Goal: Information Seeking & Learning: Understand process/instructions

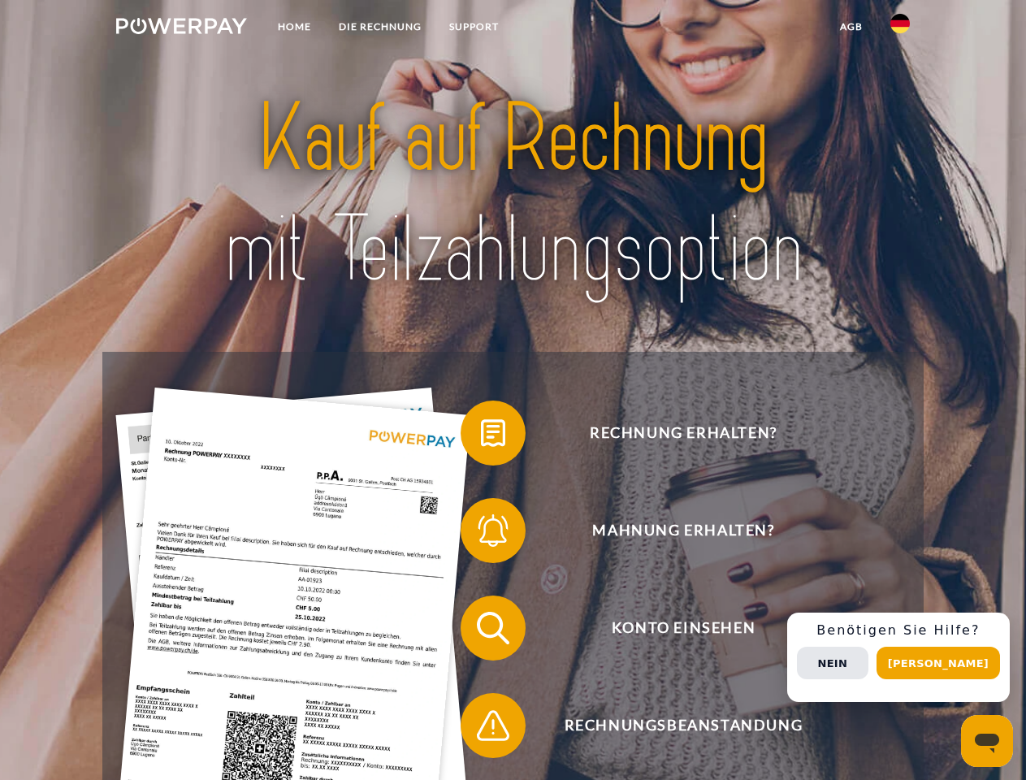
click at [181, 28] on img at bounding box center [181, 26] width 131 height 16
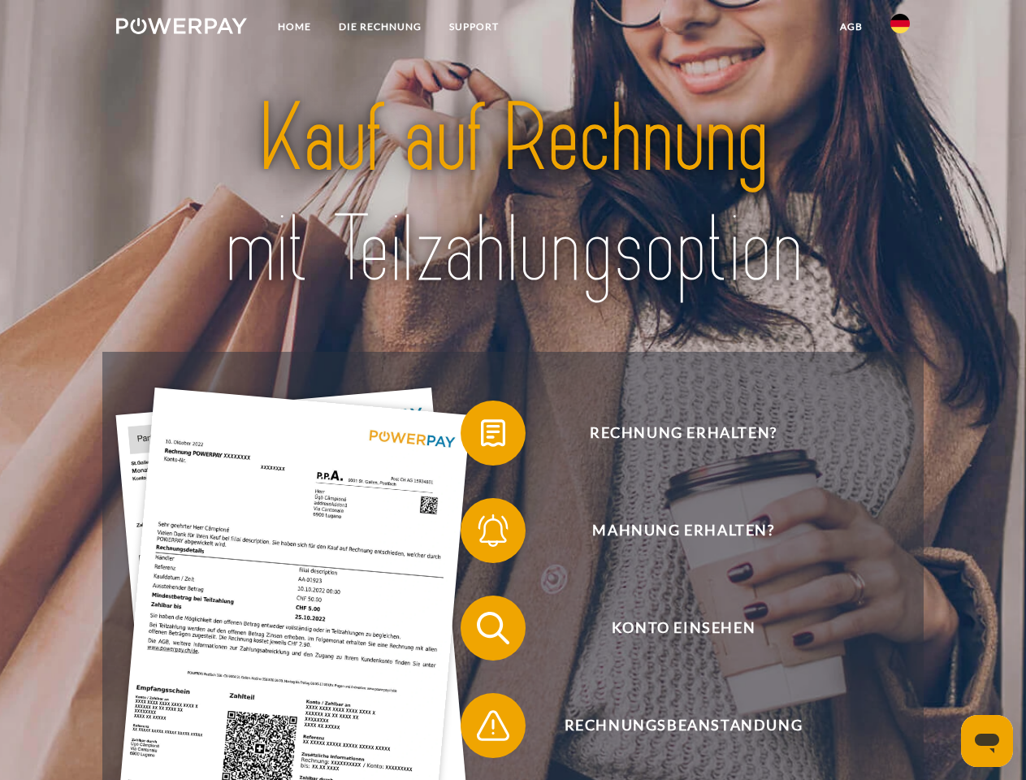
click at [900, 28] on img at bounding box center [899, 23] width 19 height 19
click at [851, 27] on link "agb" at bounding box center [851, 26] width 50 height 29
click at [481, 436] on span at bounding box center [468, 432] width 81 height 81
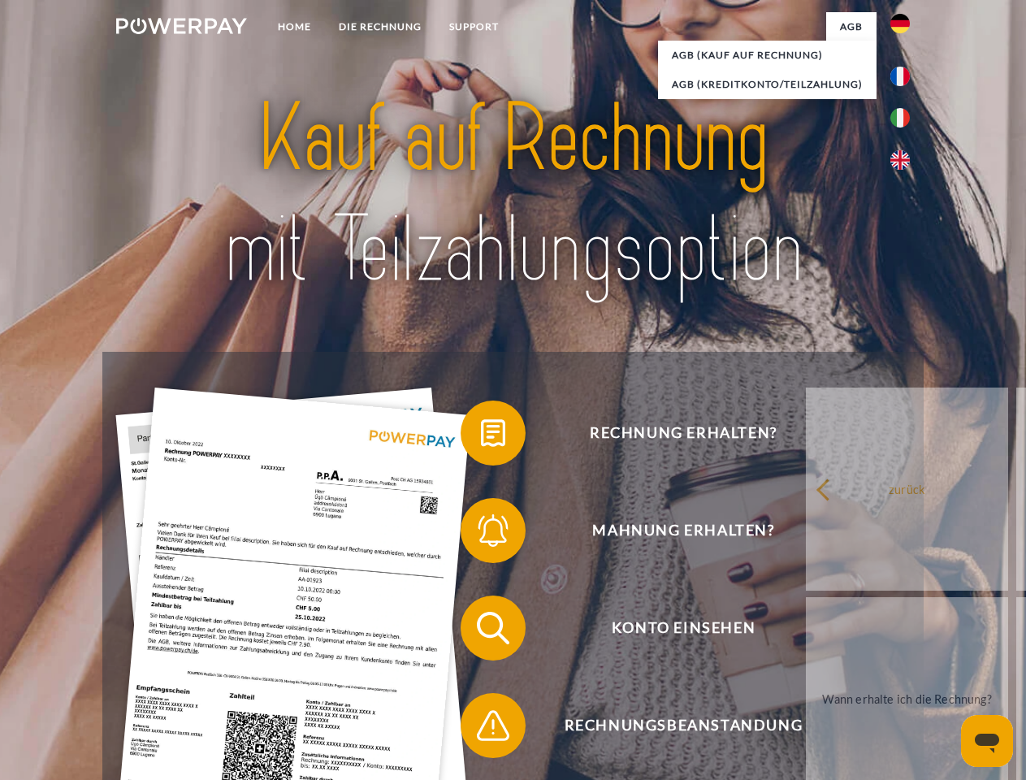
click at [481, 534] on div "Rechnung erhalten? Mahnung erhalten? Konto einsehen" at bounding box center [512, 677] width 821 height 650
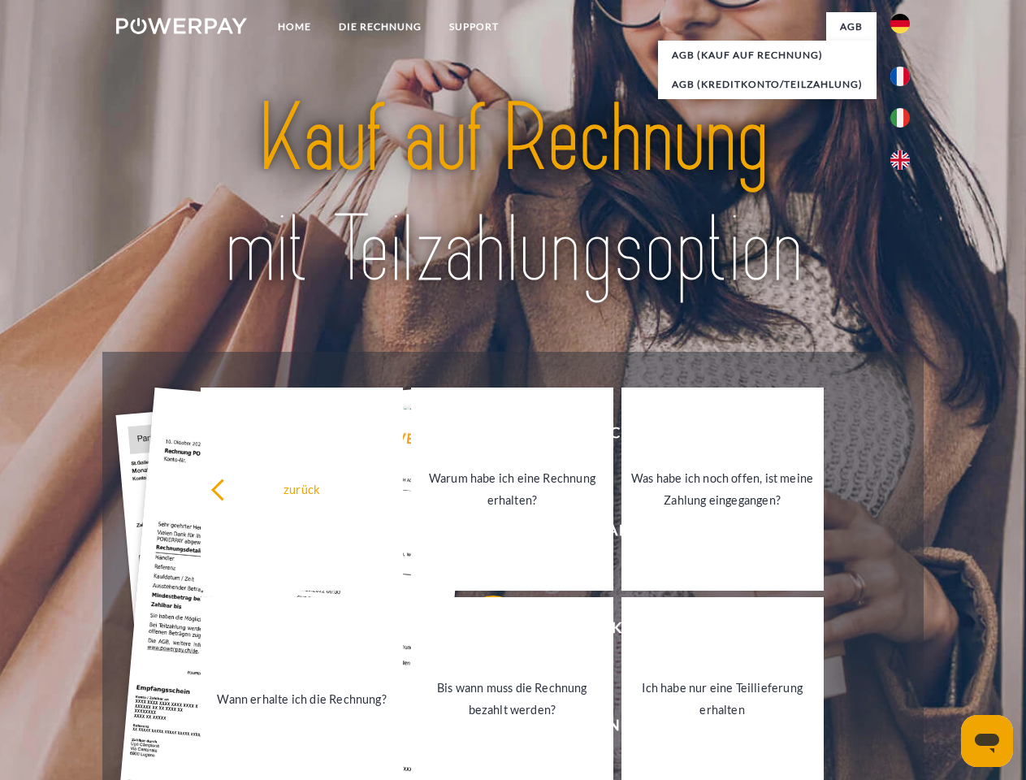
click at [481, 631] on link "Bis wann muss die Rechnung bezahlt werden?" at bounding box center [512, 698] width 202 height 203
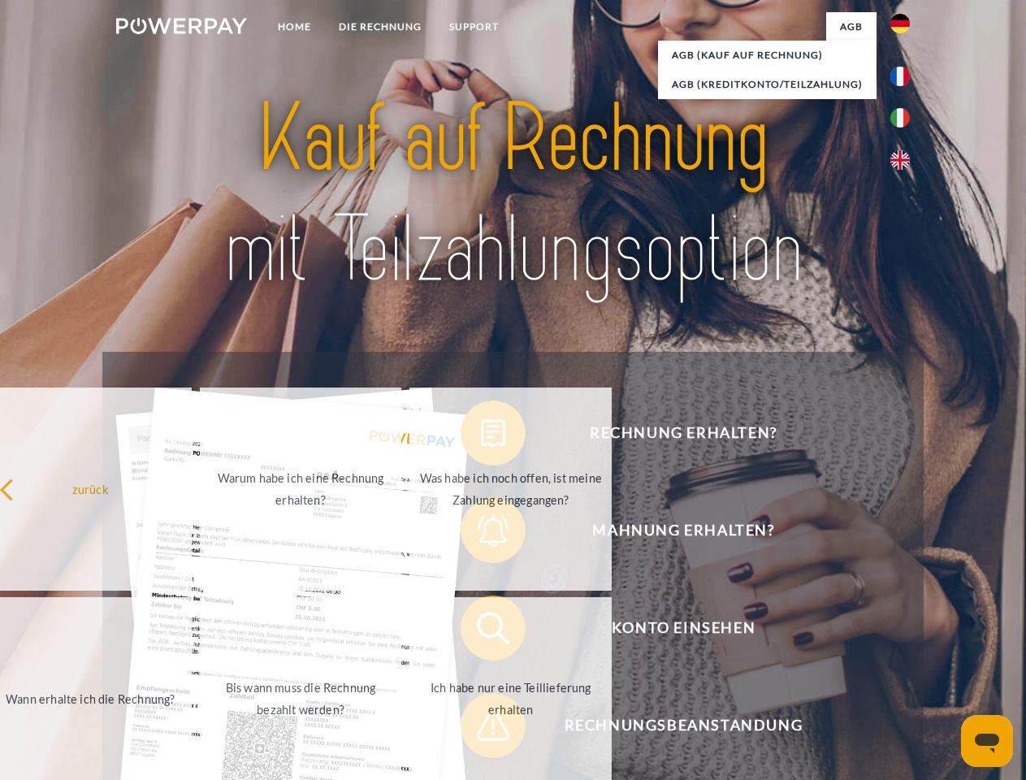
click at [481, 729] on span at bounding box center [468, 725] width 81 height 81
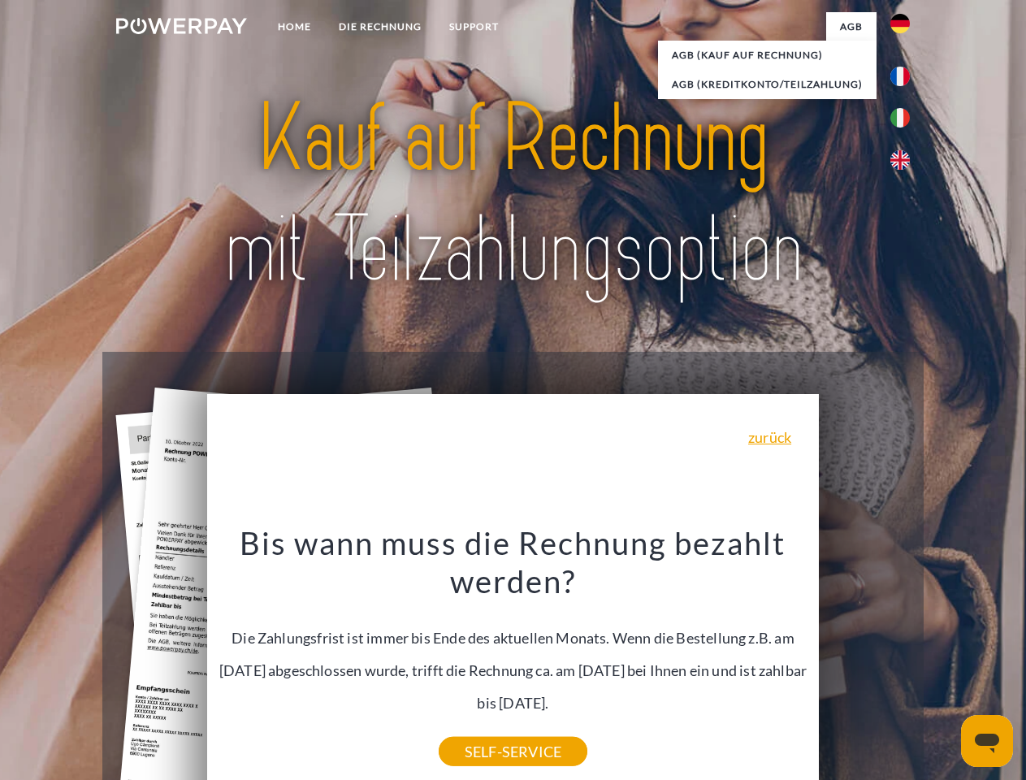
click at [904, 657] on div "Rechnung erhalten? Mahnung erhalten? Konto einsehen" at bounding box center [512, 677] width 821 height 650
click at [864, 660] on span "Konto einsehen" at bounding box center [683, 627] width 398 height 65
click at [944, 663] on header "Home DIE RECHNUNG SUPPORT" at bounding box center [513, 561] width 1026 height 1122
